Goal: Information Seeking & Learning: Learn about a topic

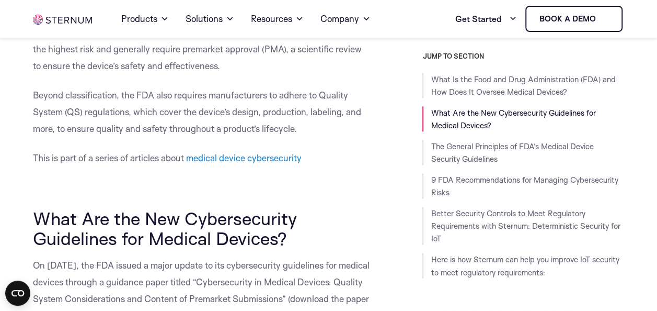
scroll to position [732, 0]
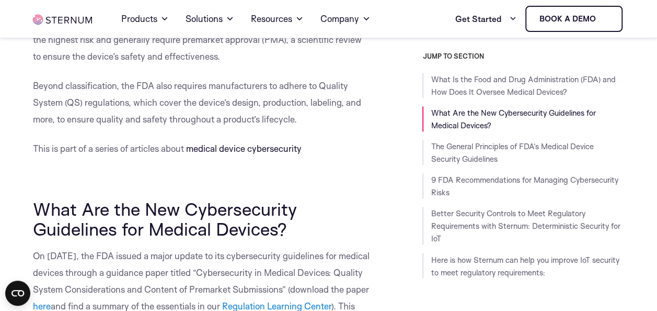
click at [268, 146] on span "medical device cybersecurity" at bounding box center [244, 148] width 116 height 11
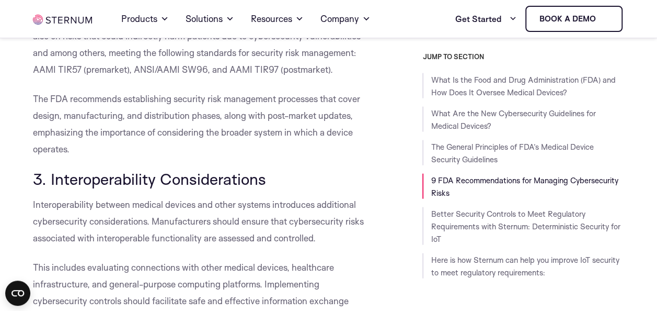
scroll to position [3005, 0]
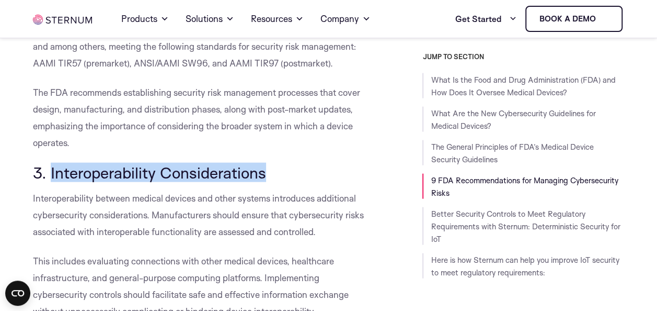
drag, startPoint x: 269, startPoint y: 176, endPoint x: 51, endPoint y: 179, distance: 218.1
click at [51, 179] on h3 "3. Interoperability Considerations" at bounding box center [202, 173] width 338 height 18
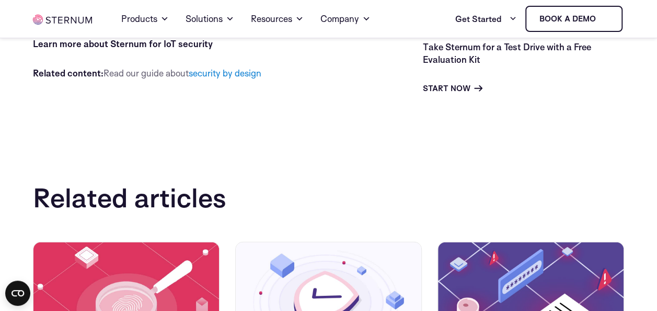
scroll to position [5149, 0]
